Goal: Transaction & Acquisition: Download file/media

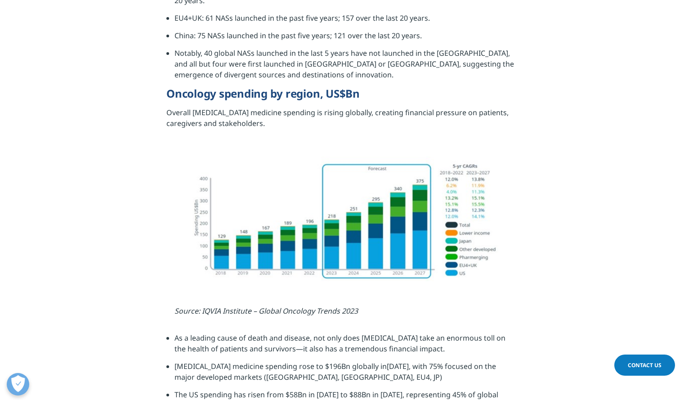
scroll to position [1035, 0]
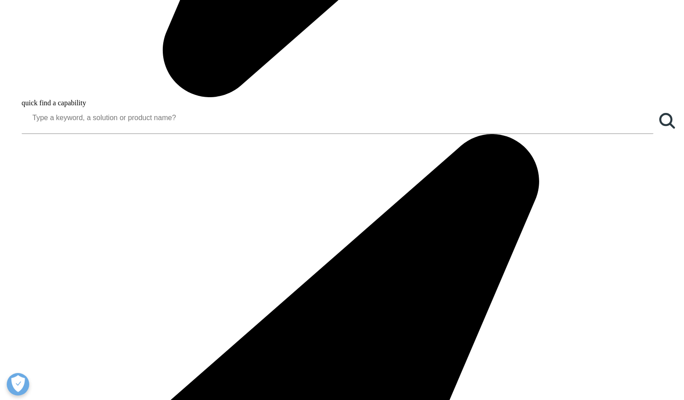
scroll to position [1170, 0]
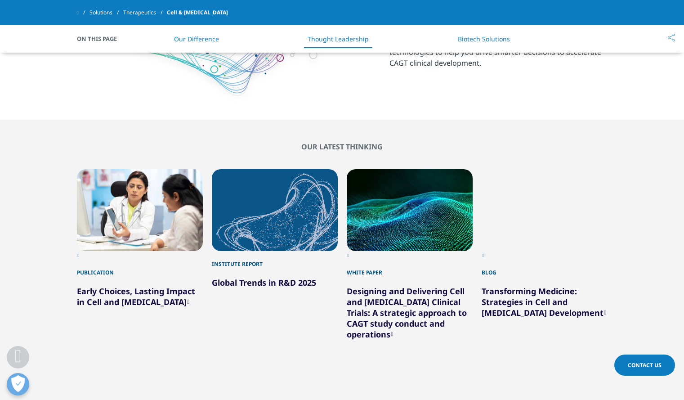
click at [378, 391] on div "Prev Next" at bounding box center [342, 404] width 531 height 27
click at [374, 400] on icon "Next slide" at bounding box center [374, 404] width 3 height 7
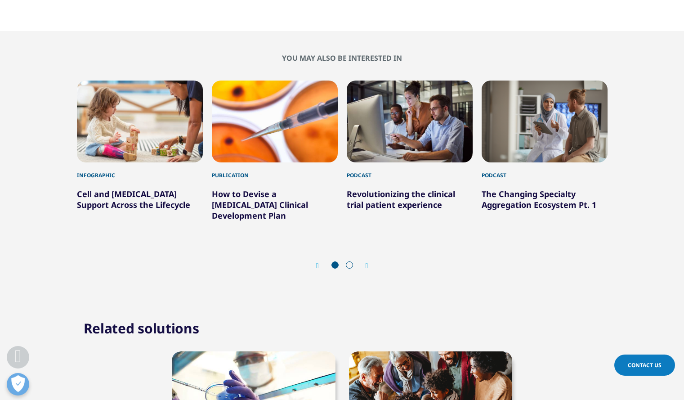
scroll to position [585, 0]
click at [366, 262] on icon "Next slide" at bounding box center [367, 265] width 3 height 7
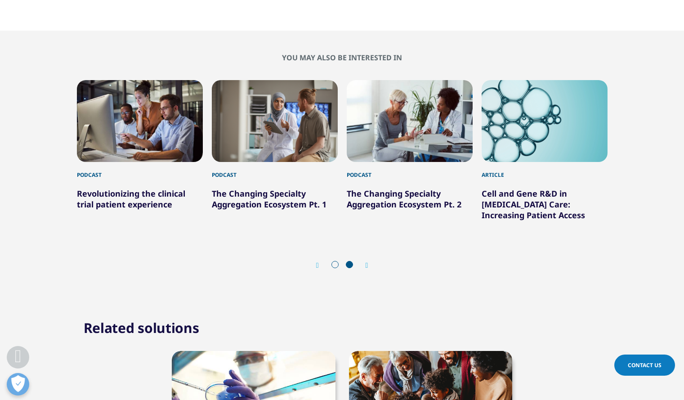
click at [366, 262] on icon "Next slide" at bounding box center [367, 265] width 3 height 7
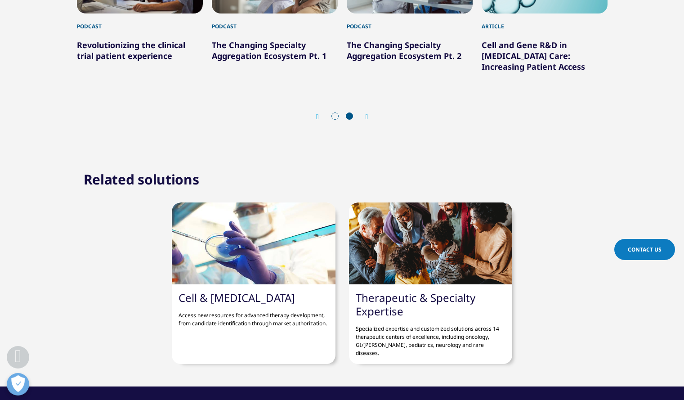
scroll to position [855, 0]
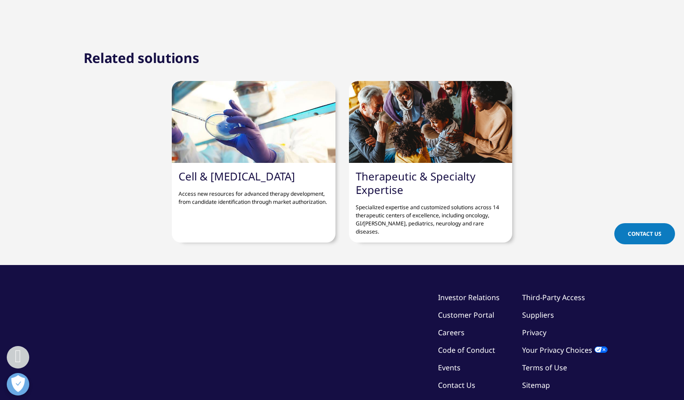
click at [271, 198] on p "Access new resources for advanced therapy development, from candidate identific…" at bounding box center [254, 194] width 150 height 23
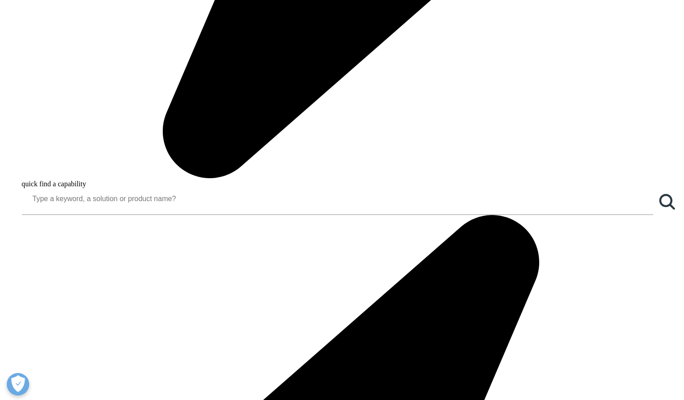
scroll to position [1170, 0]
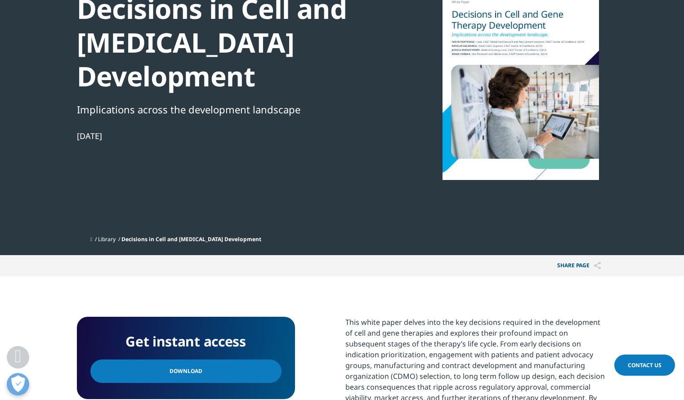
scroll to position [315, 0]
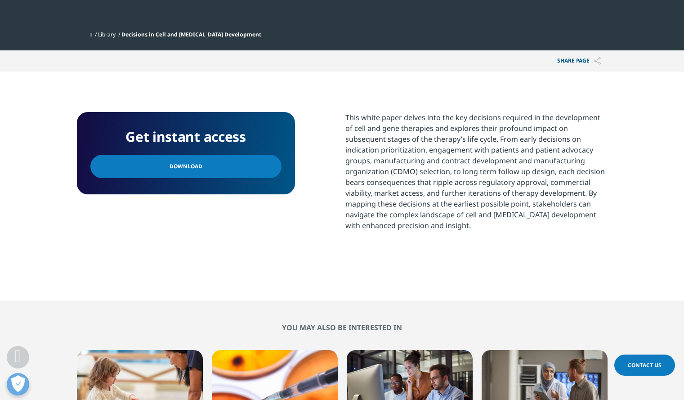
click at [234, 173] on link "Download" at bounding box center [185, 166] width 191 height 23
